Goal: Find contact information: Find contact information

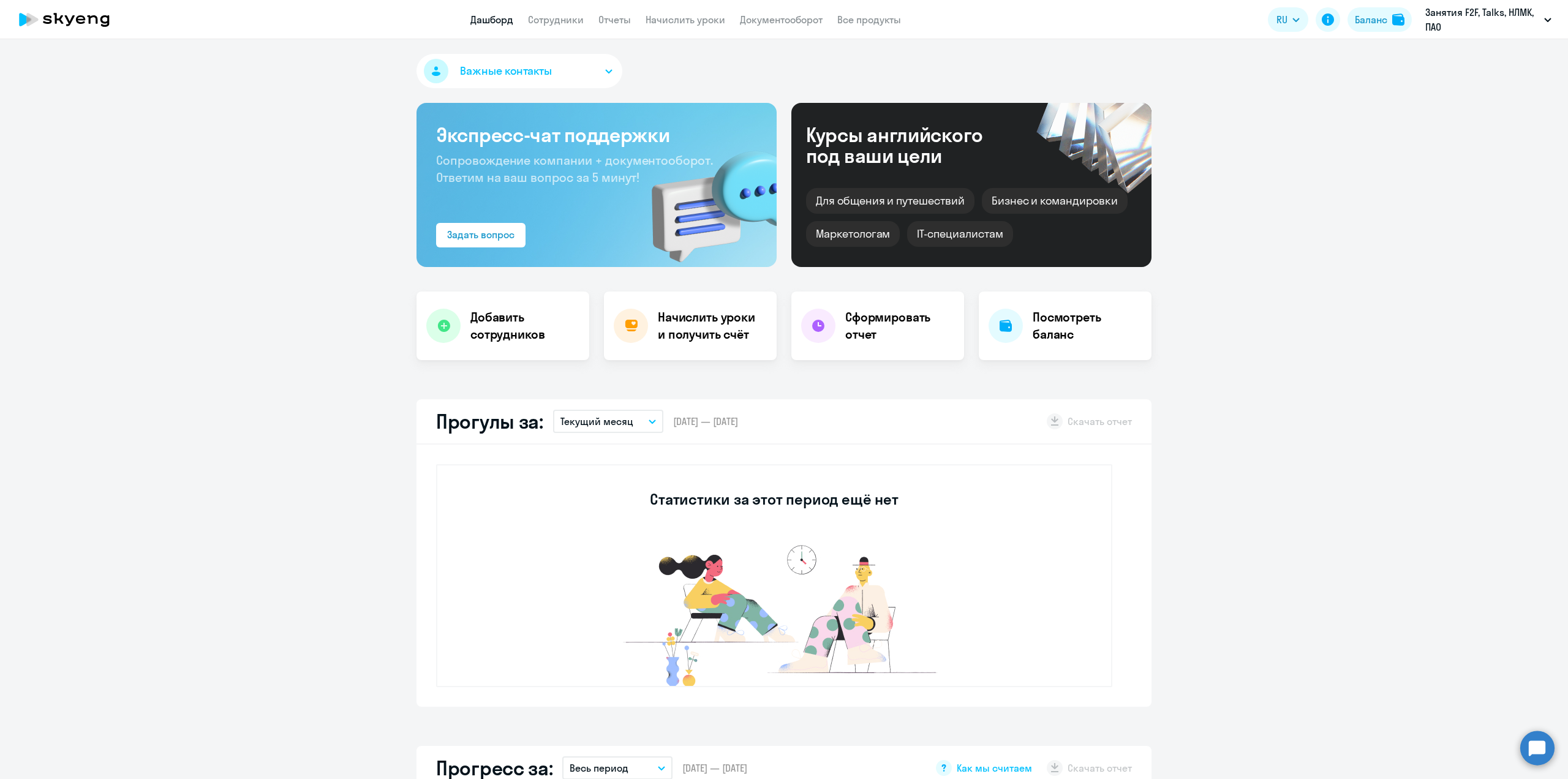
select select "30"
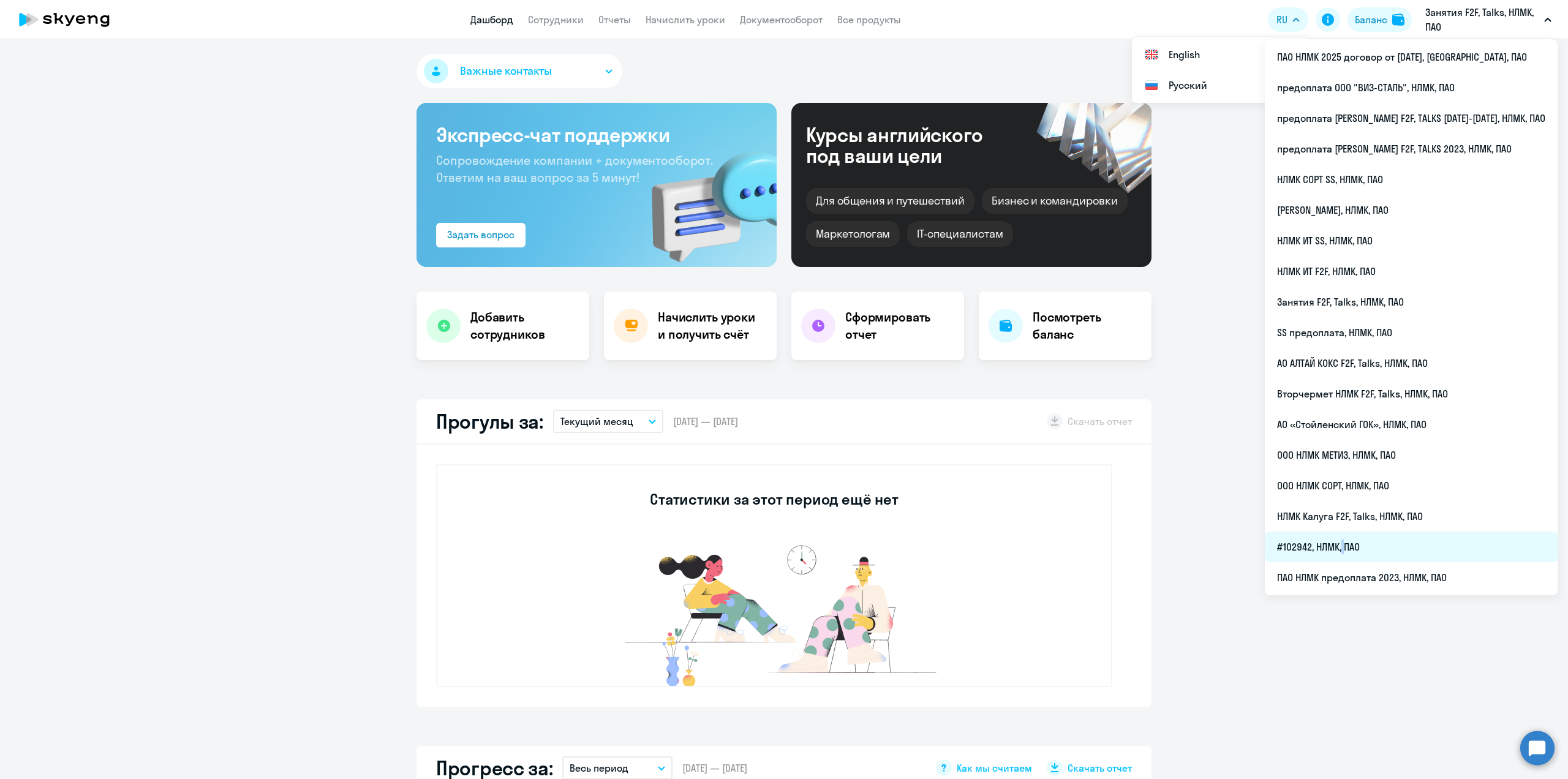
click at [1373, 545] on li "#102942, НЛМК, ПАО" at bounding box center [1410, 546] width 292 height 30
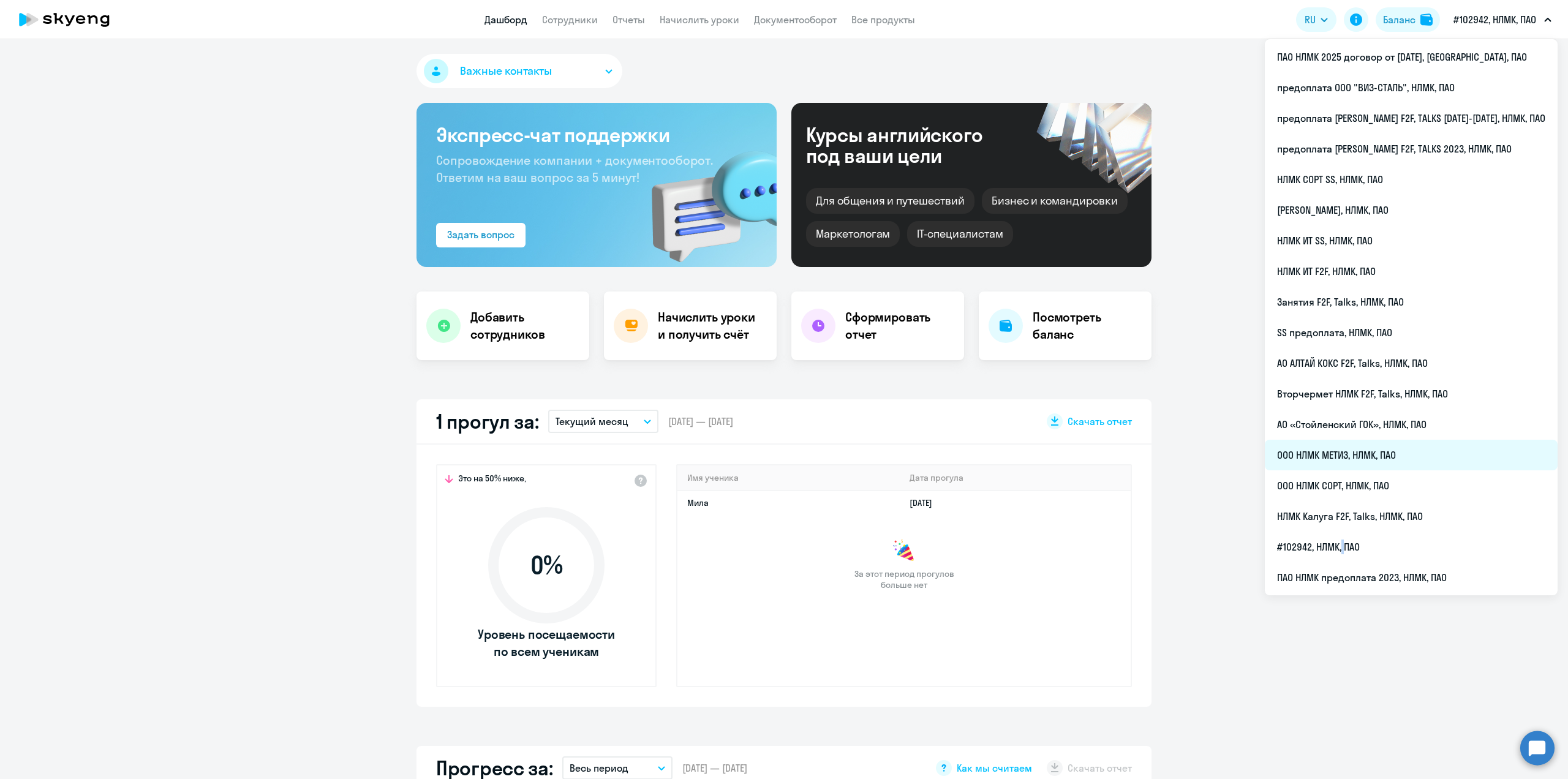
select select "30"
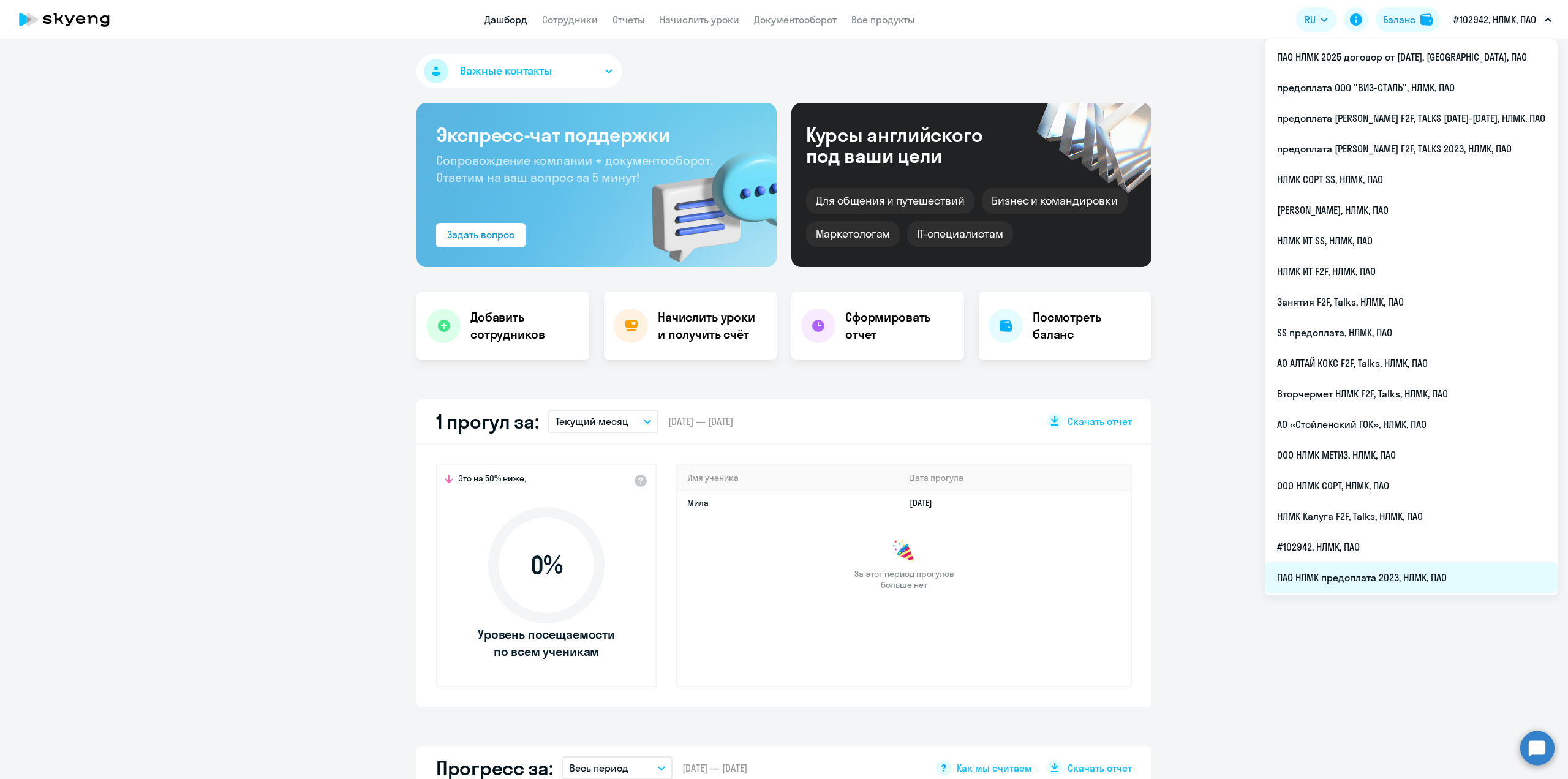
click at [1400, 580] on li "ПАО НЛМК предоплата 2023, НЛМК, ПАО" at bounding box center [1410, 577] width 292 height 30
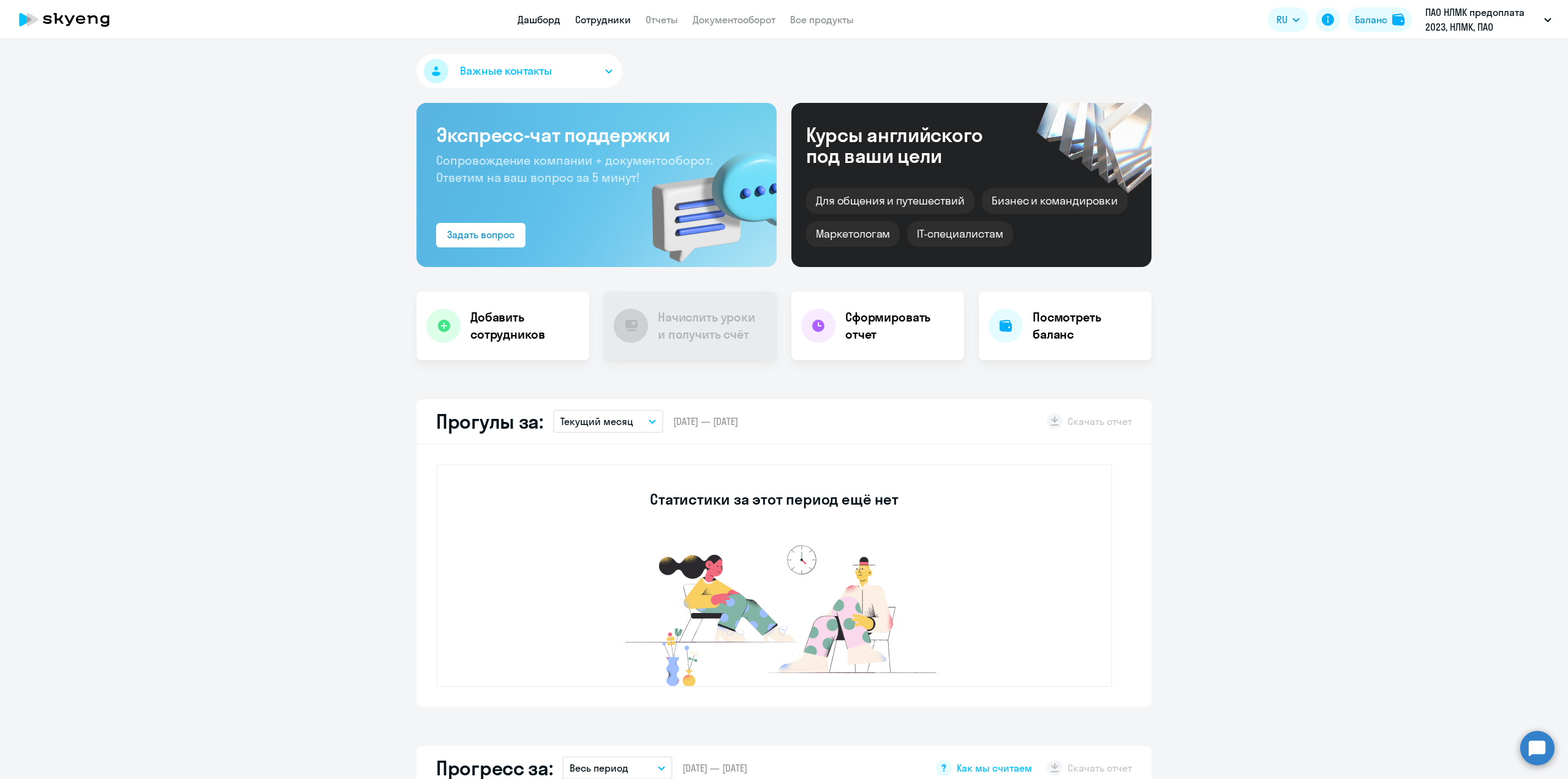
click at [593, 18] on link "Сотрудники" at bounding box center [603, 19] width 56 height 12
select select "30"
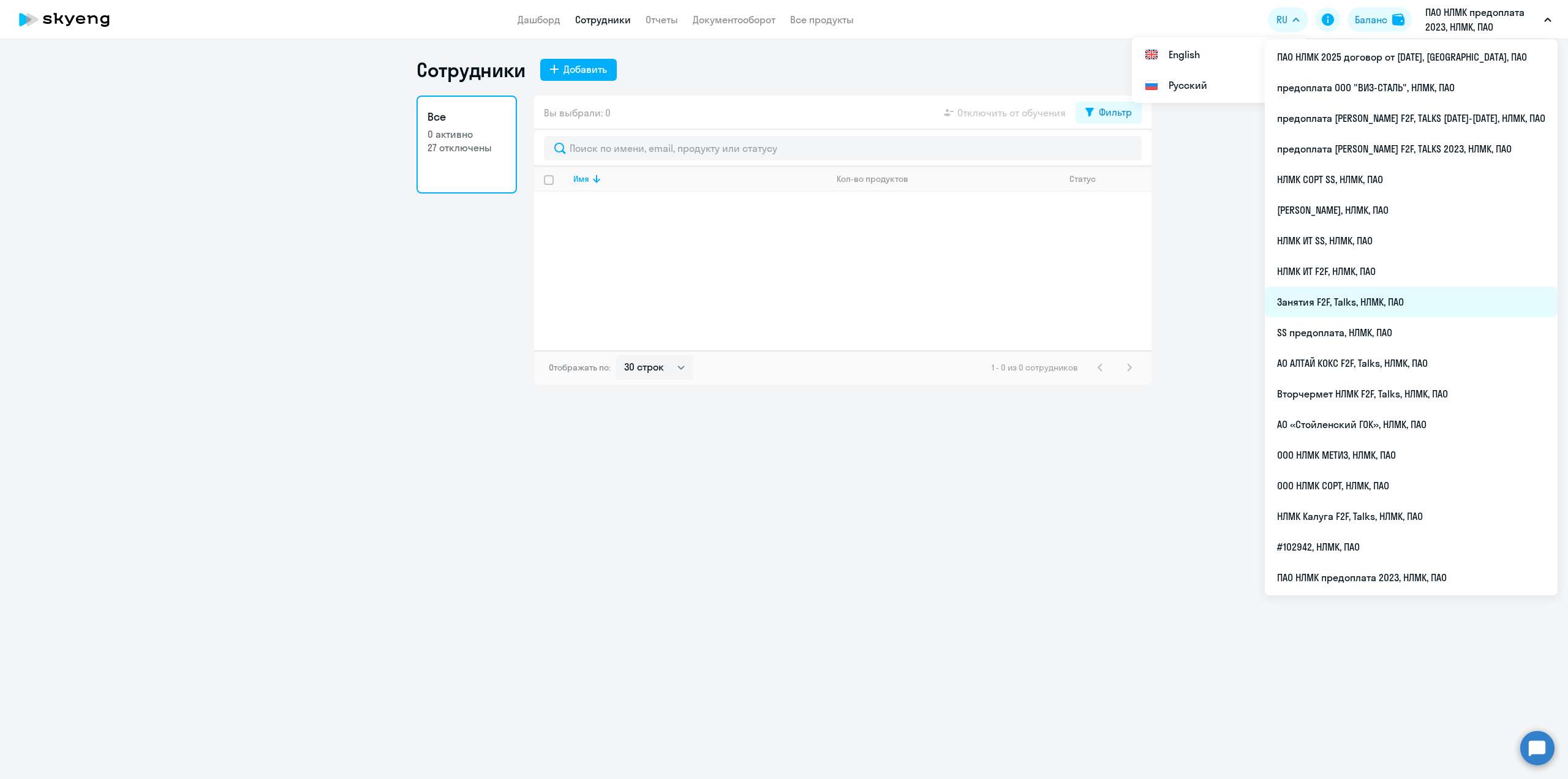
click at [1361, 306] on li "Занятия F2F, Talks, НЛМК, ПАО" at bounding box center [1410, 302] width 292 height 30
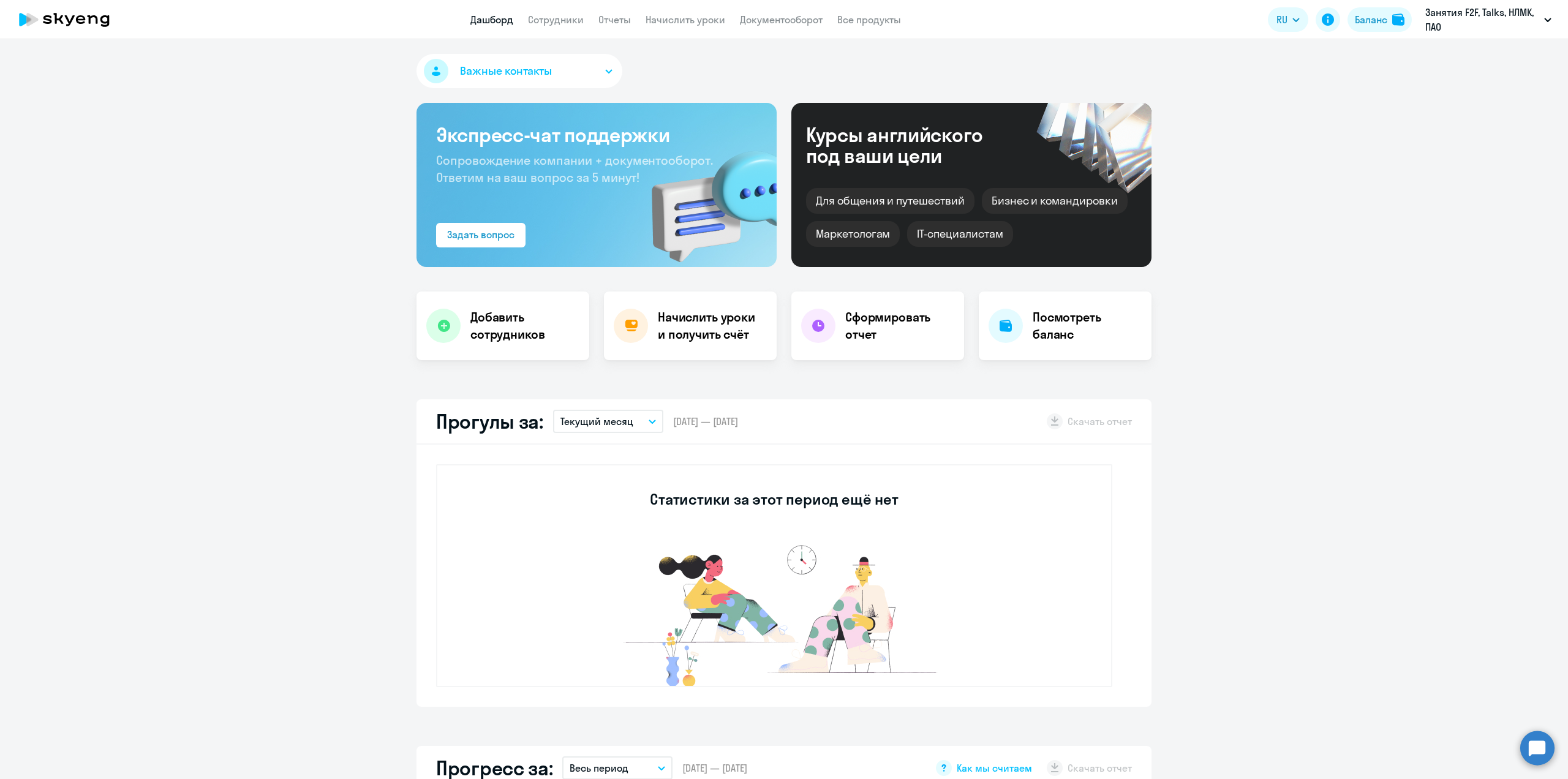
select select "30"
click at [563, 22] on link "Сотрудники" at bounding box center [555, 19] width 56 height 12
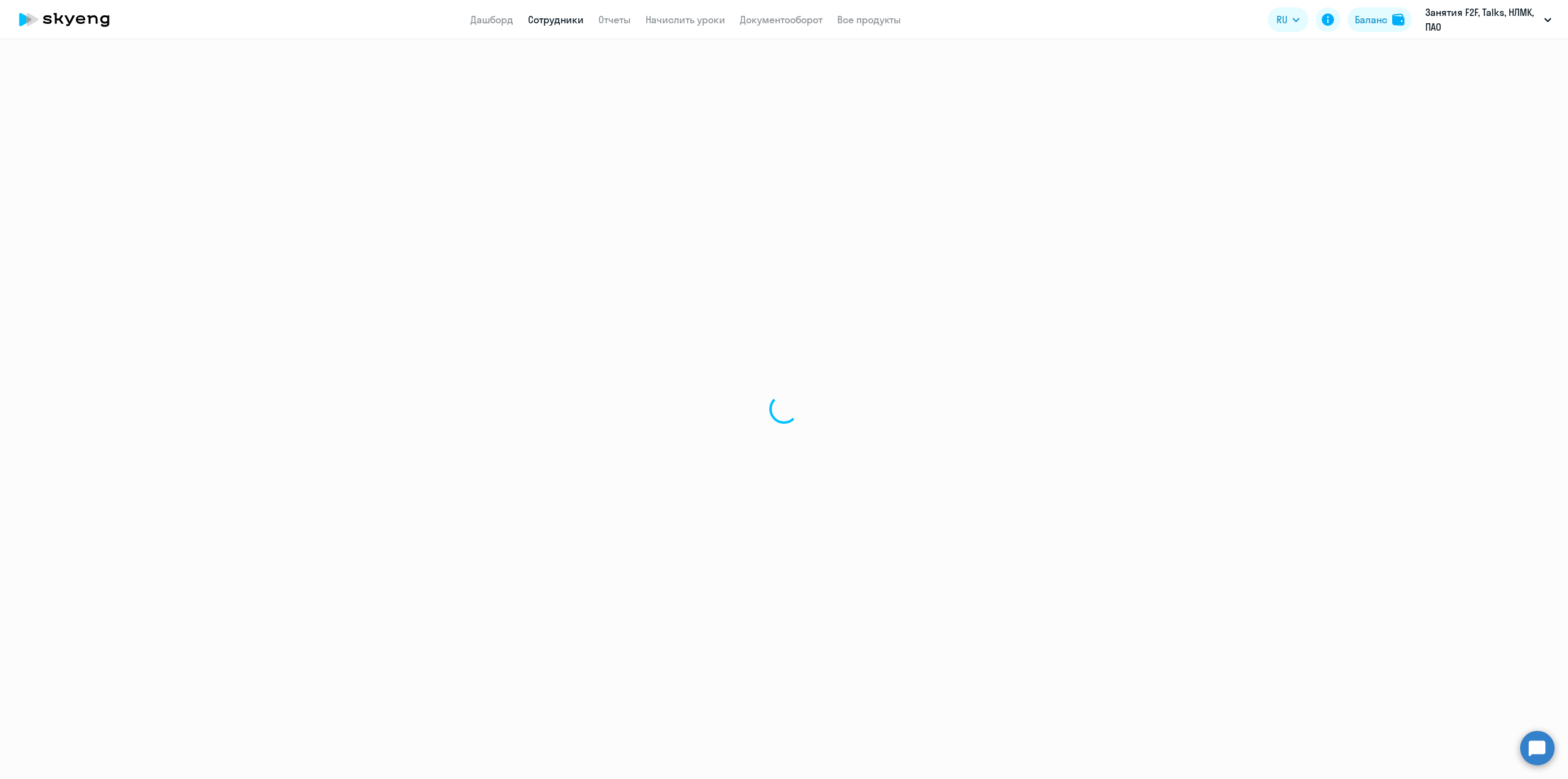
select select "30"
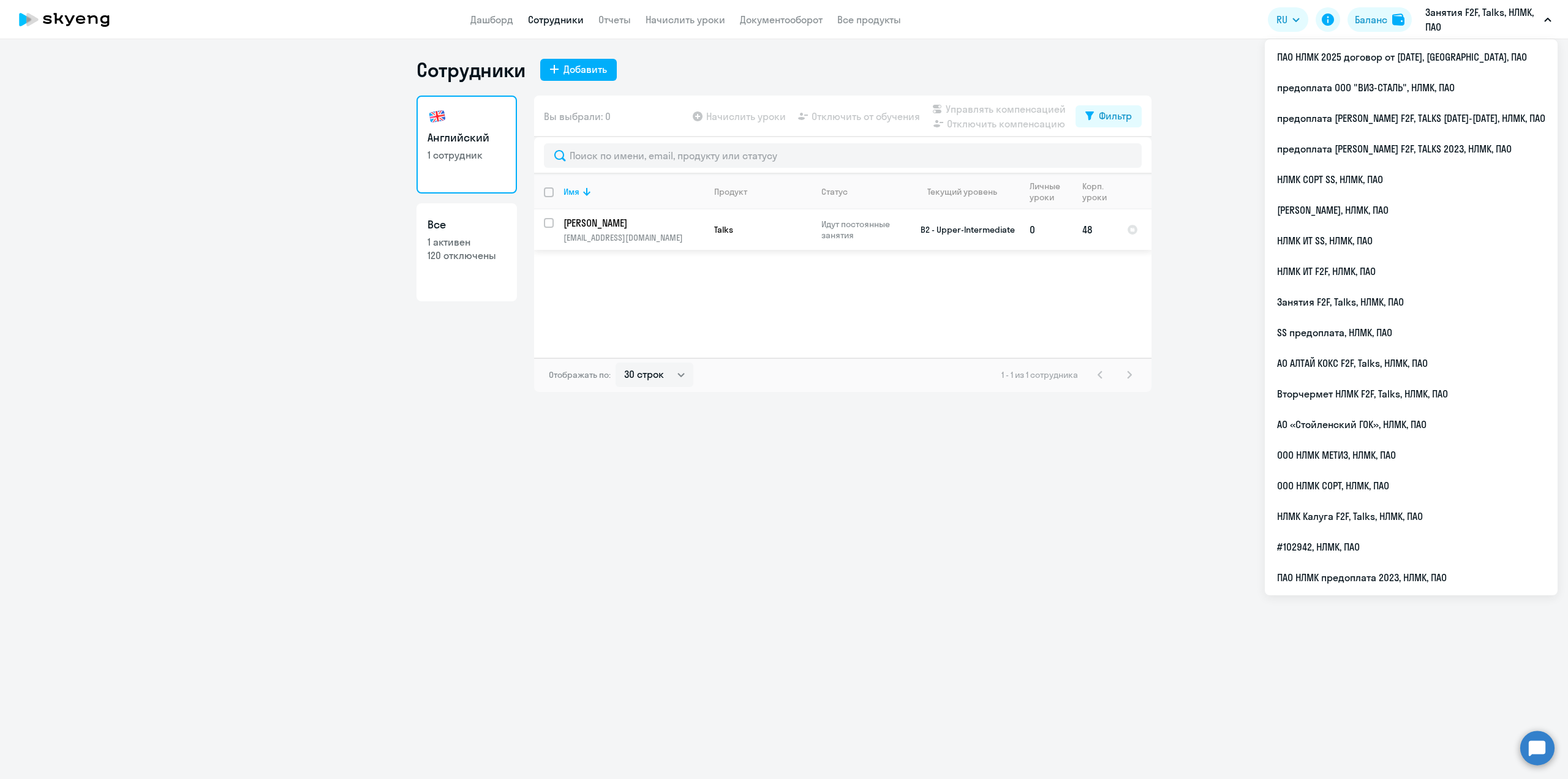
click at [589, 224] on p "[PERSON_NAME]" at bounding box center [632, 223] width 138 height 13
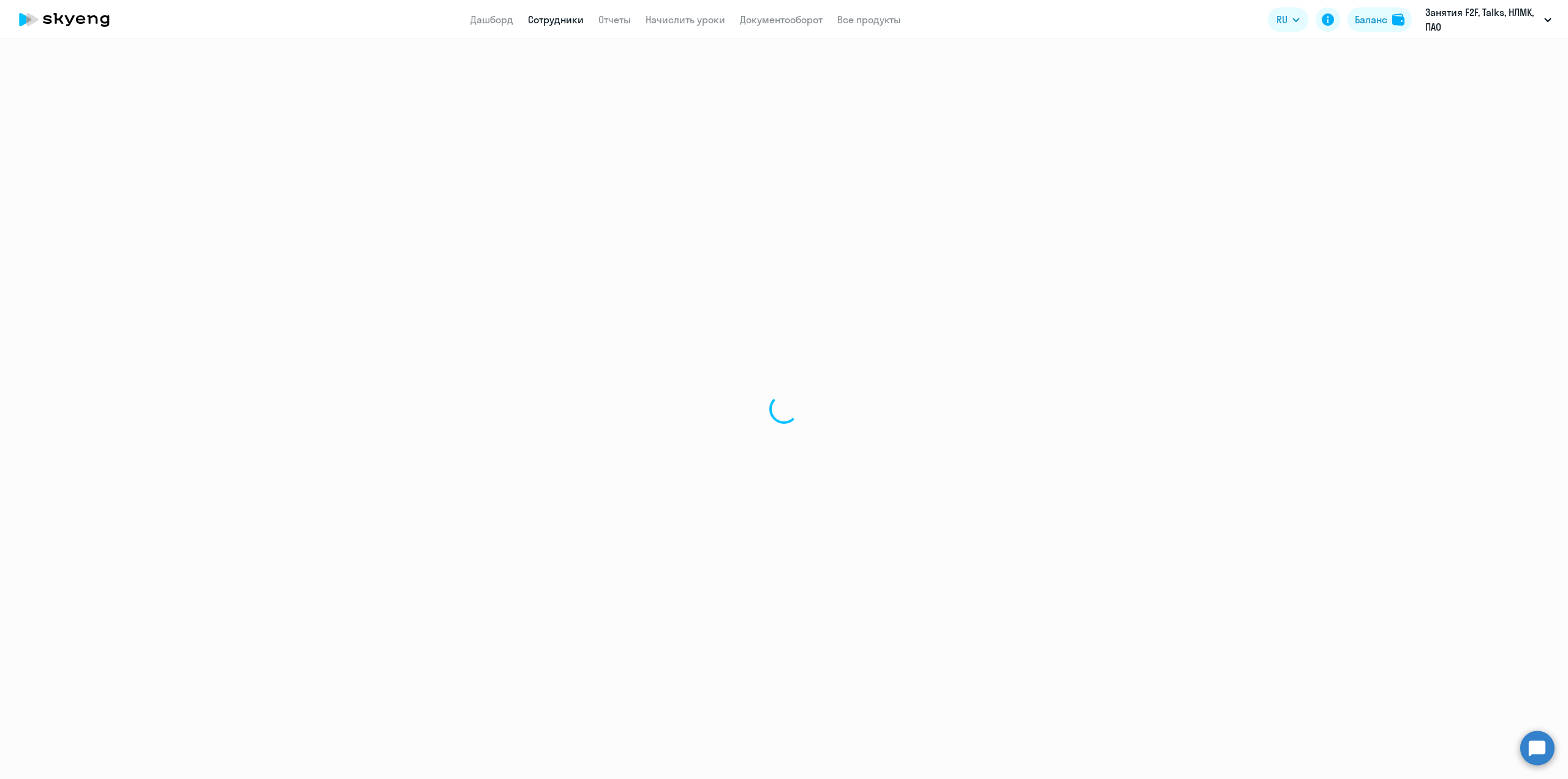
select select "english"
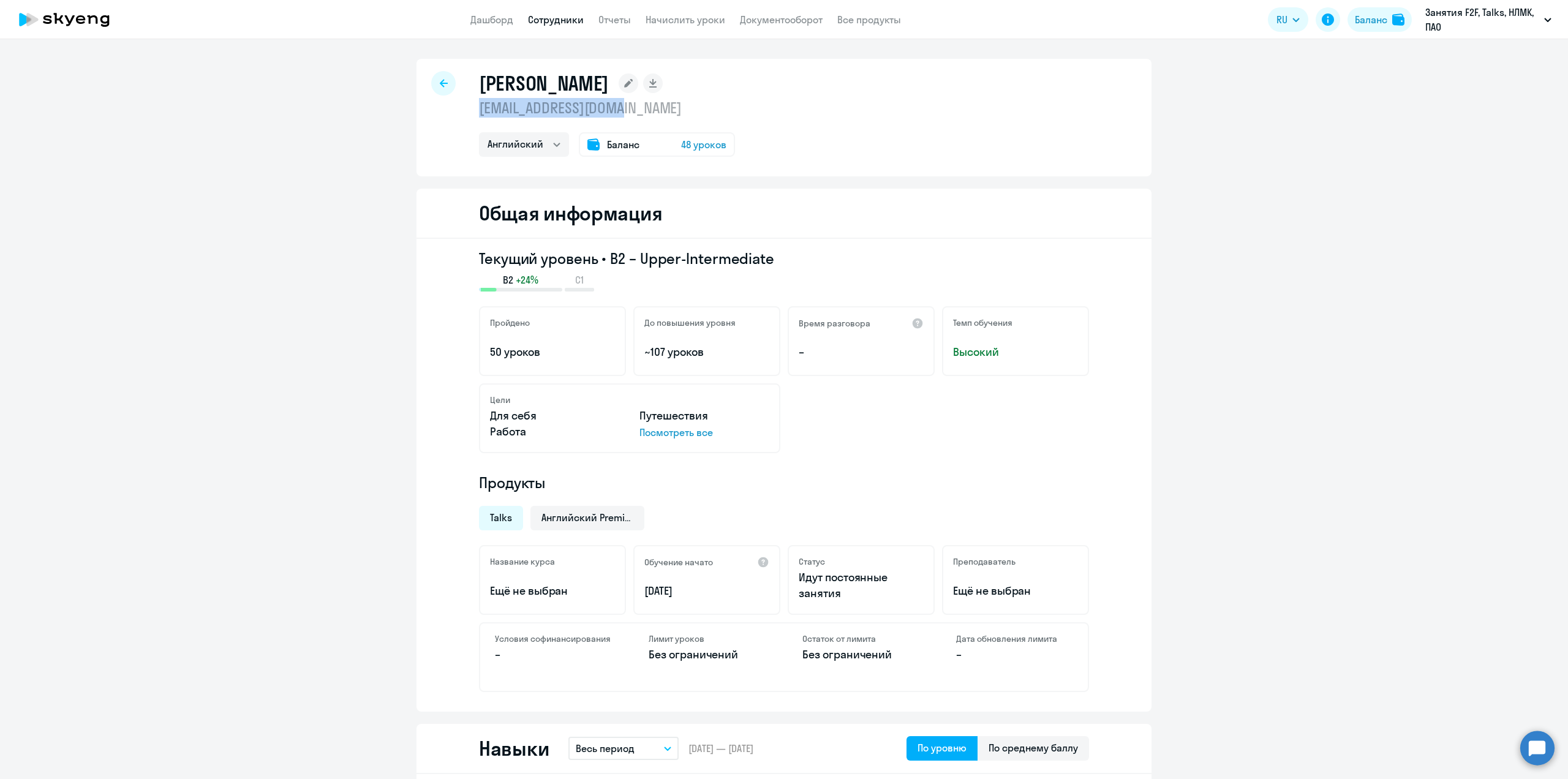
drag, startPoint x: 644, startPoint y: 110, endPoint x: 474, endPoint y: 115, distance: 170.1
click at [479, 115] on p "[EMAIL_ADDRESS][DOMAIN_NAME]" at bounding box center [607, 108] width 256 height 20
copy p "[EMAIL_ADDRESS][DOMAIN_NAME]"
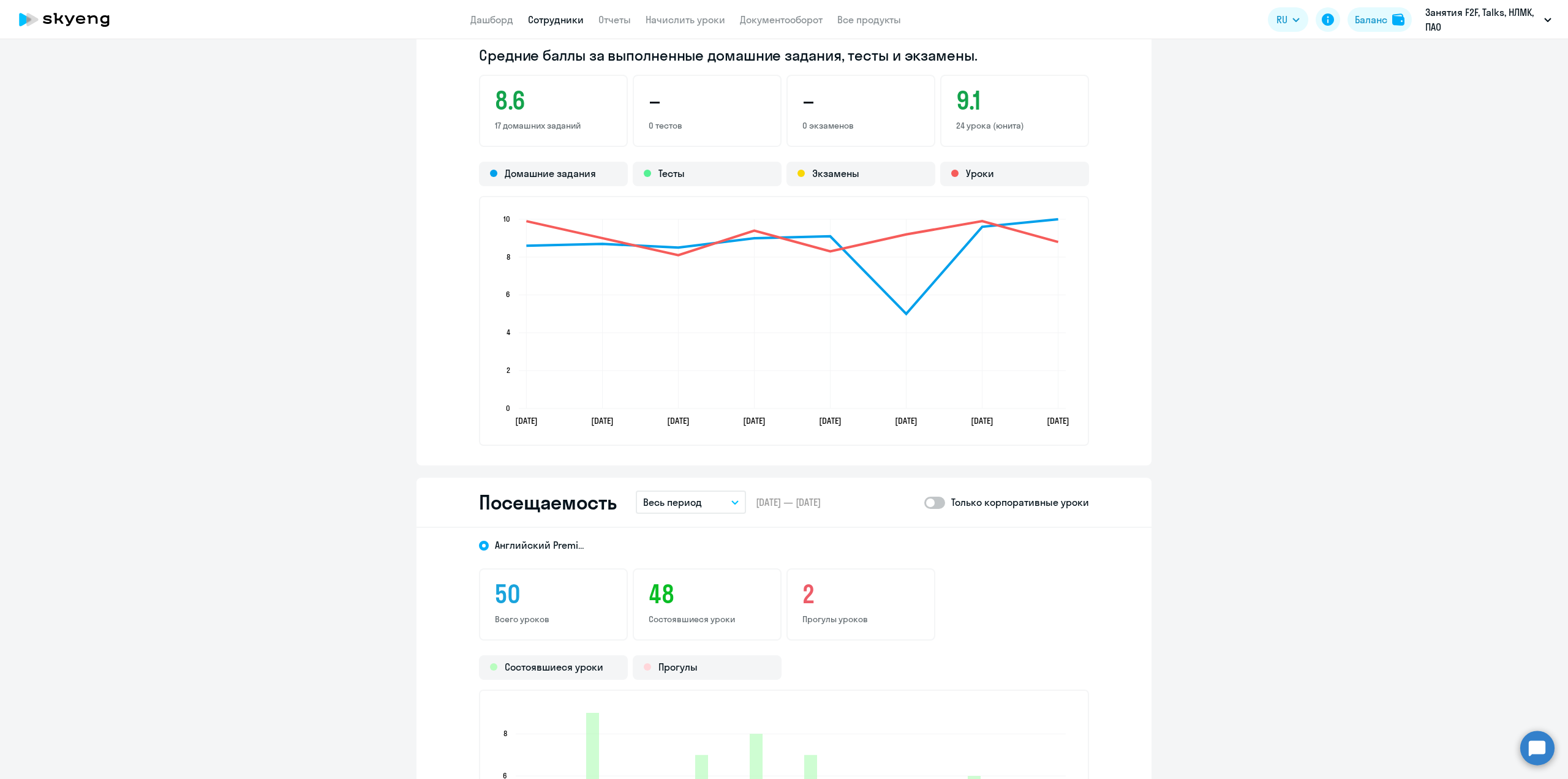
scroll to position [1225, 0]
